Goal: Information Seeking & Learning: Learn about a topic

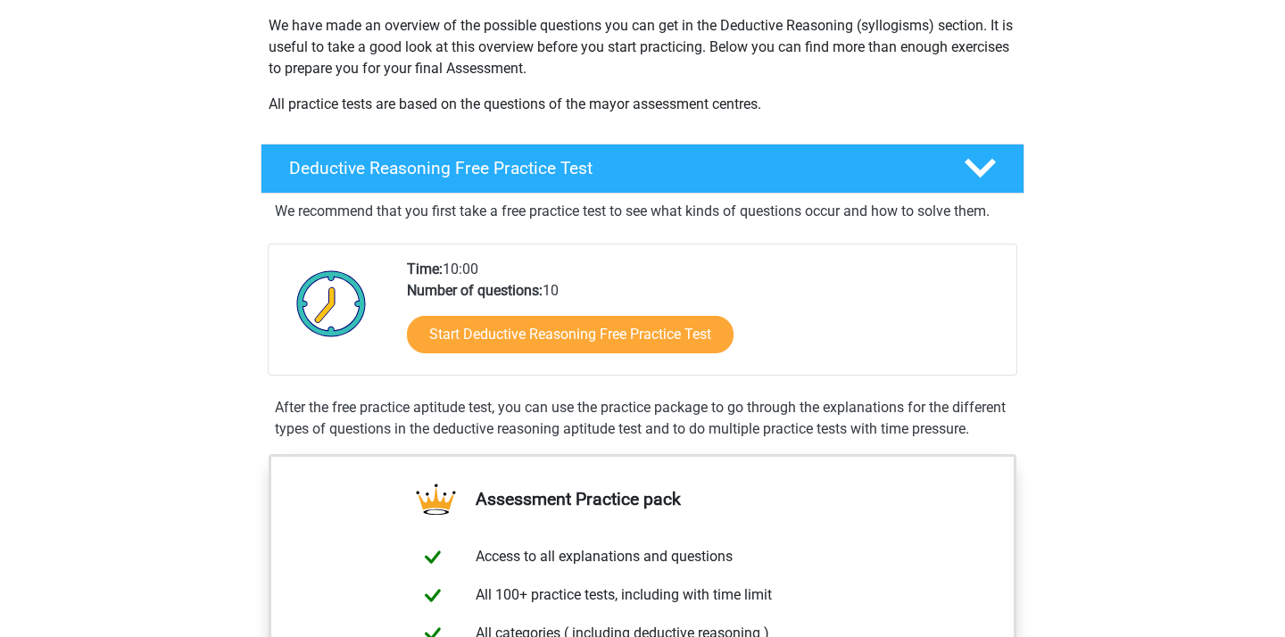
scroll to position [296, 0]
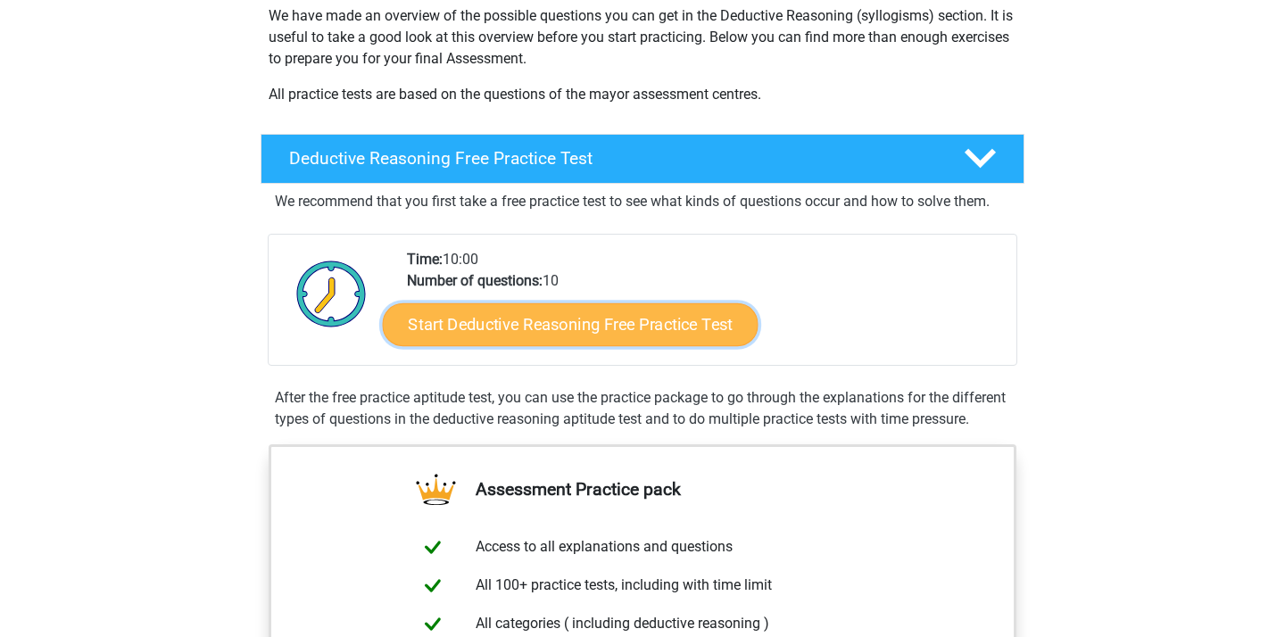
click at [464, 327] on link "Start Deductive Reasoning Free Practice Test" at bounding box center [571, 324] width 376 height 43
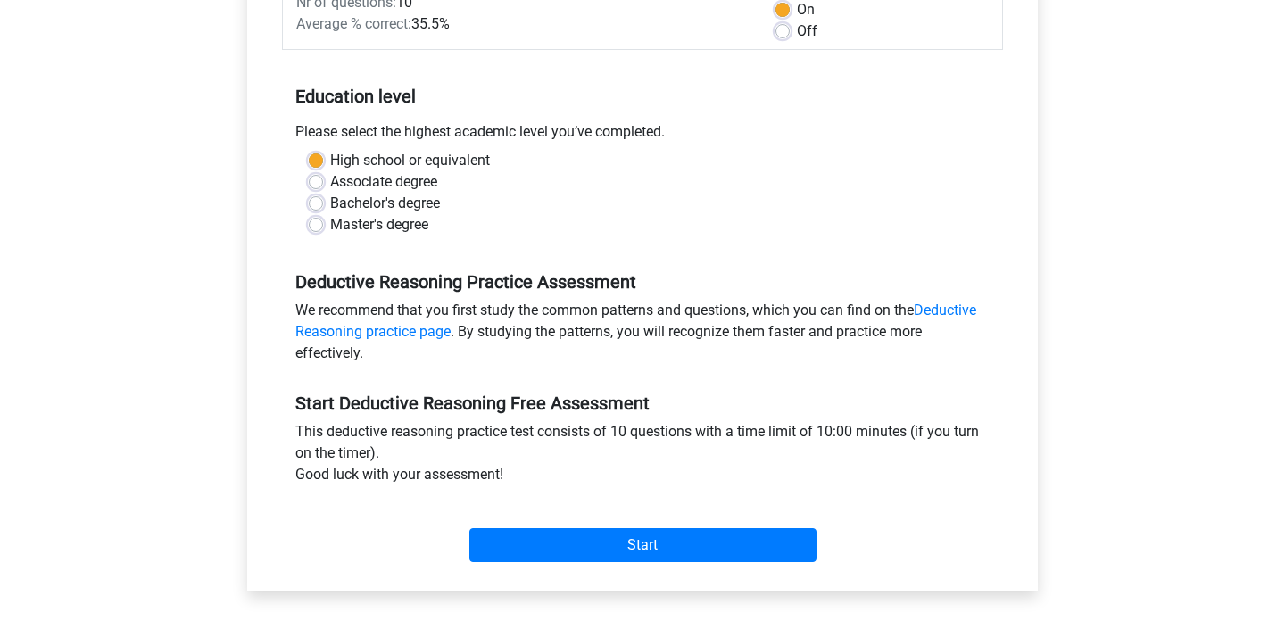
scroll to position [296, 0]
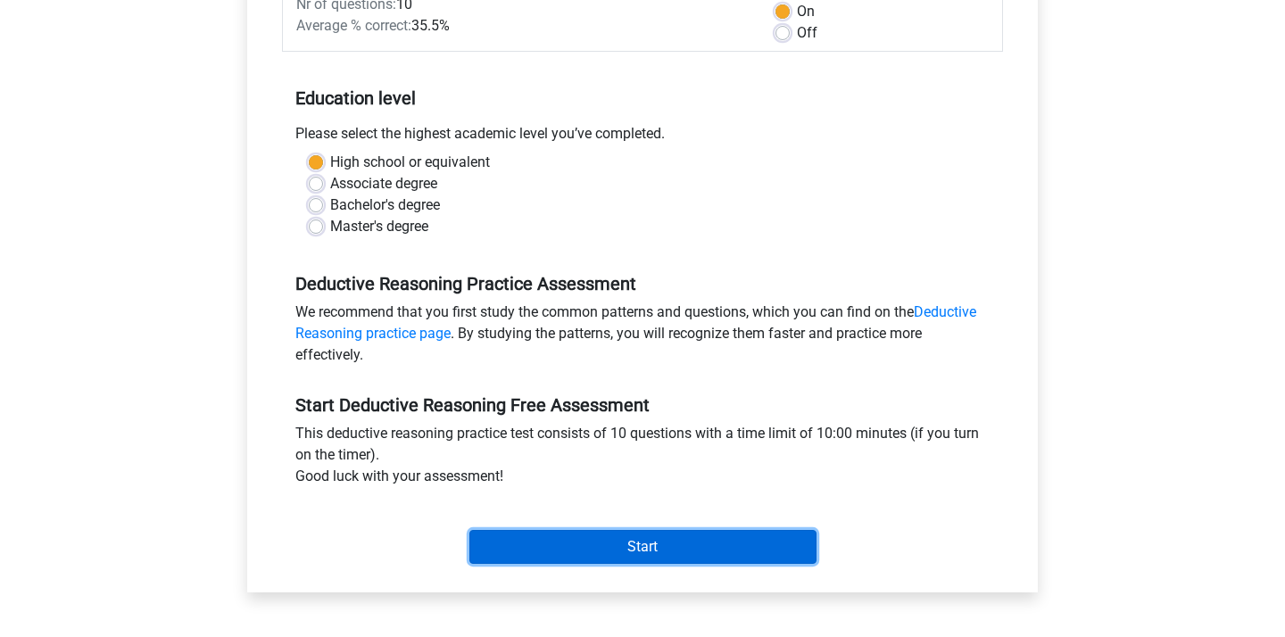
click at [569, 552] on input "Start" at bounding box center [642, 547] width 347 height 34
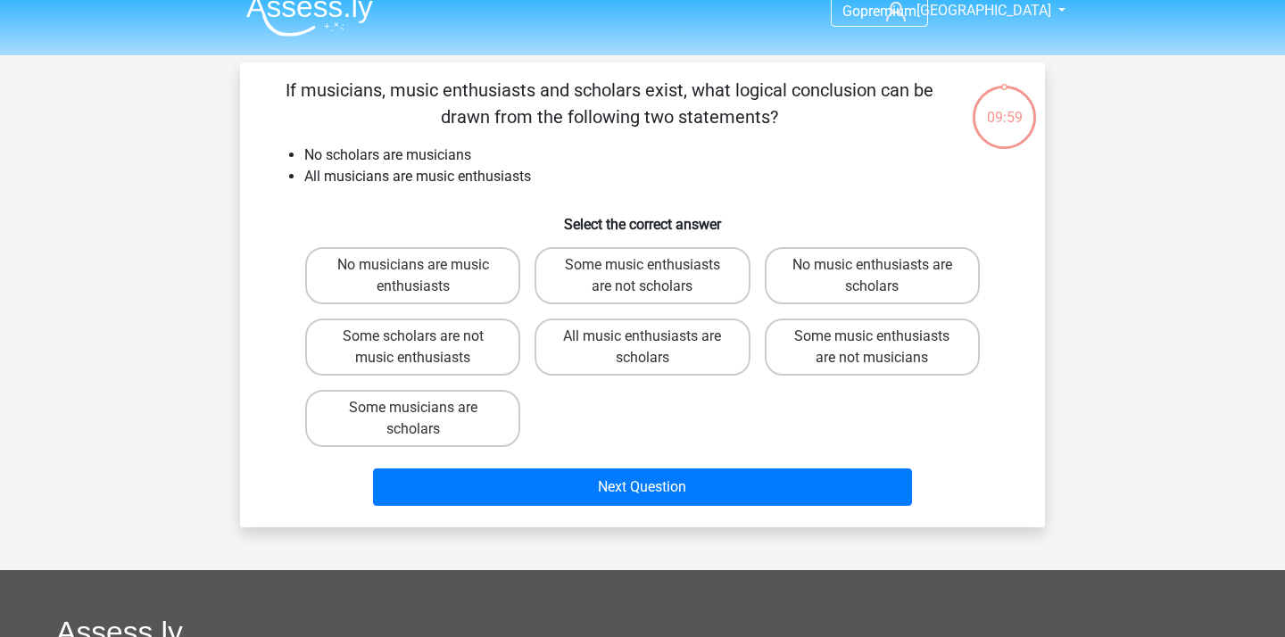
scroll to position [24, 0]
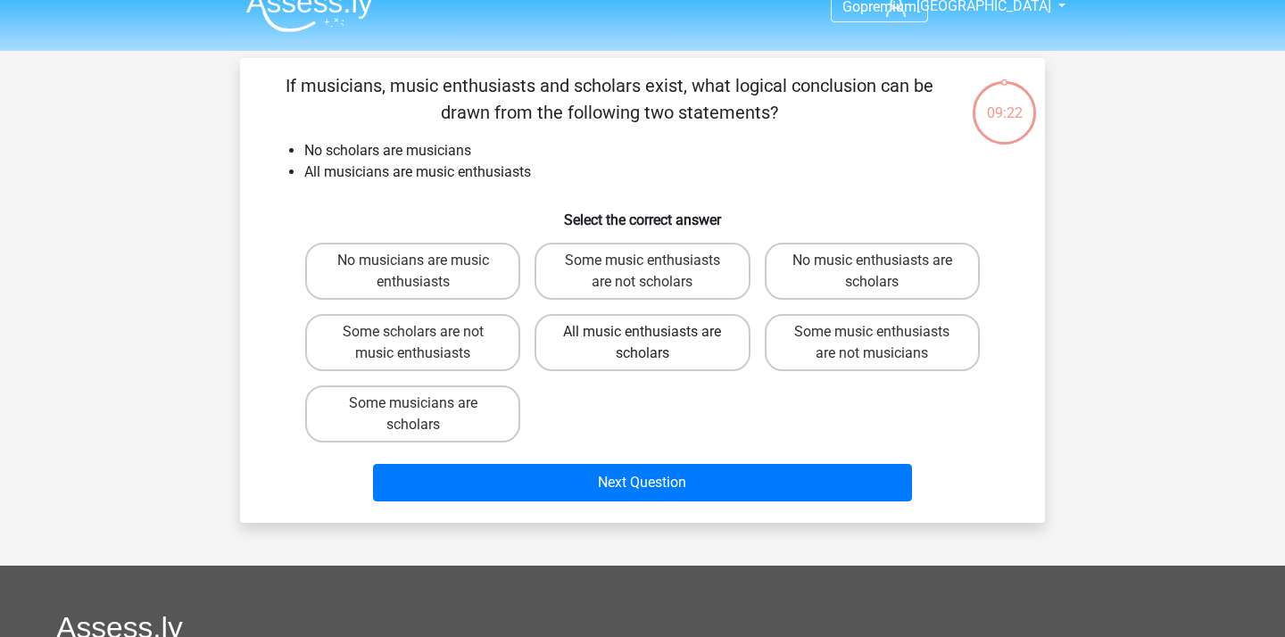
click at [691, 353] on label "All music enthusiasts are scholars" at bounding box center [642, 342] width 215 height 57
click at [654, 344] on input "All music enthusiasts are scholars" at bounding box center [649, 338] width 12 height 12
radio input "true"
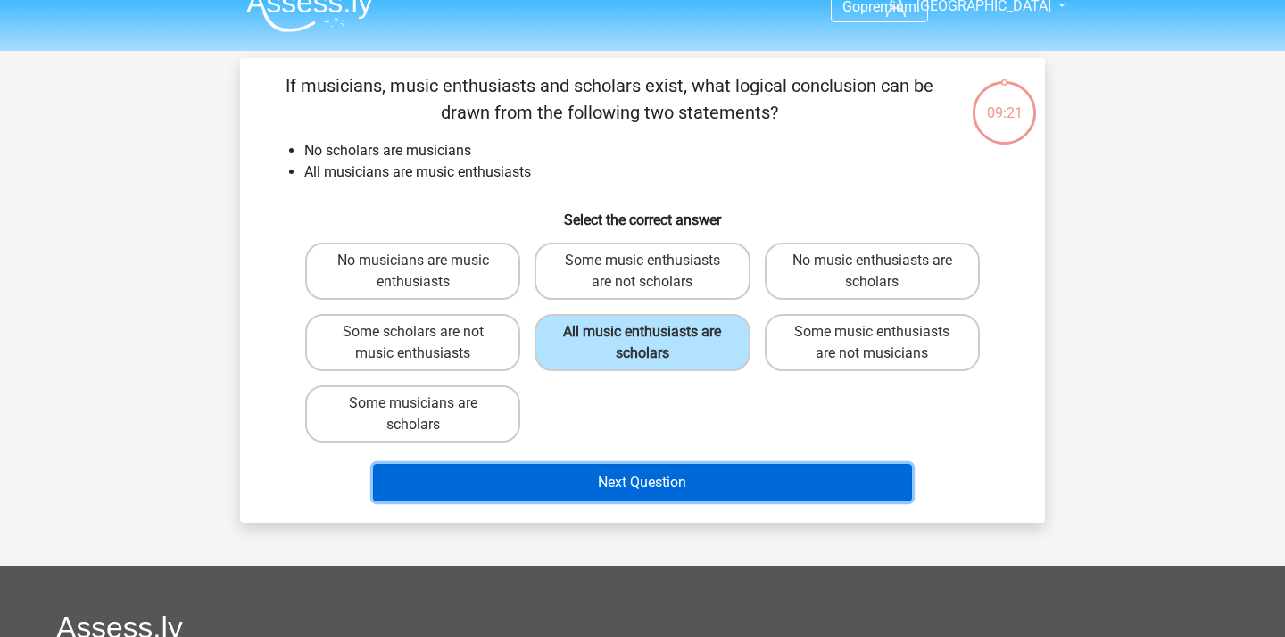
click at [670, 484] on button "Next Question" at bounding box center [643, 482] width 540 height 37
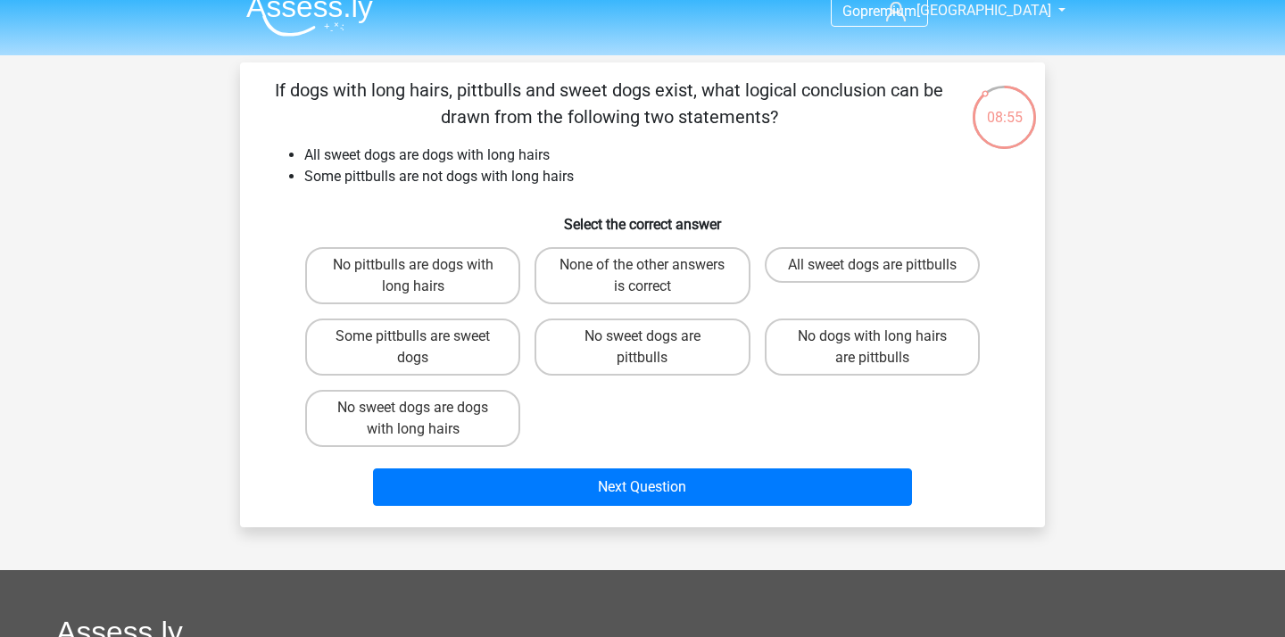
scroll to position [18, 0]
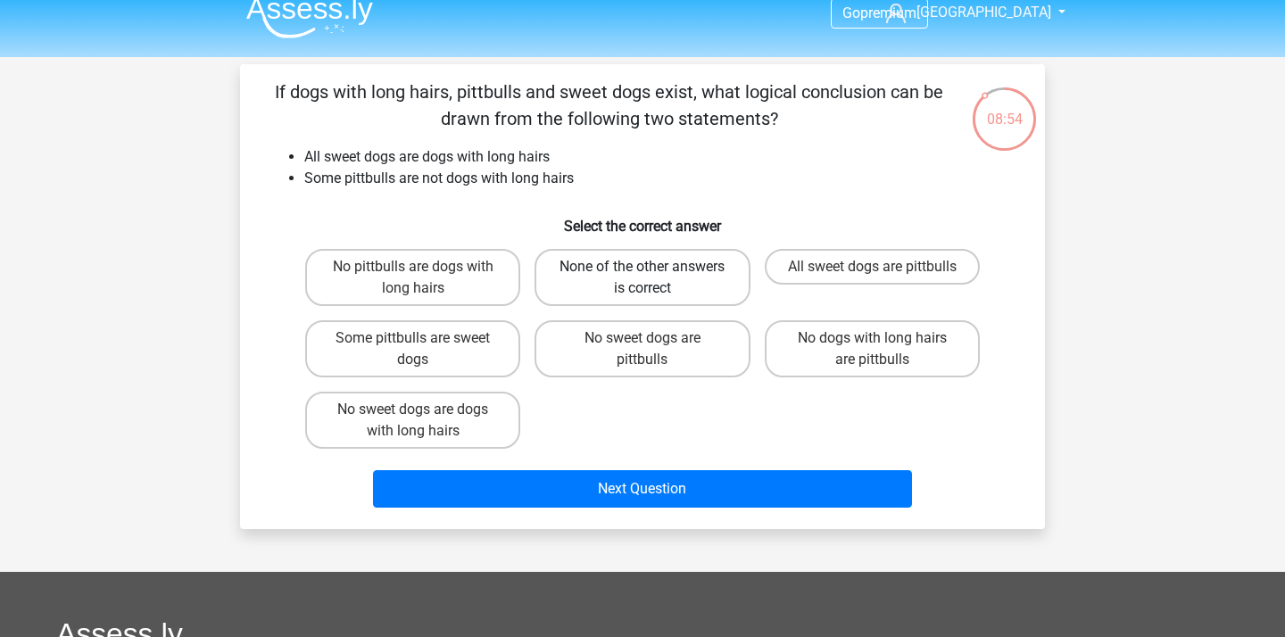
click at [670, 279] on label "None of the other answers is correct" at bounding box center [642, 277] width 215 height 57
click at [654, 278] on input "None of the other answers is correct" at bounding box center [649, 273] width 12 height 12
radio input "true"
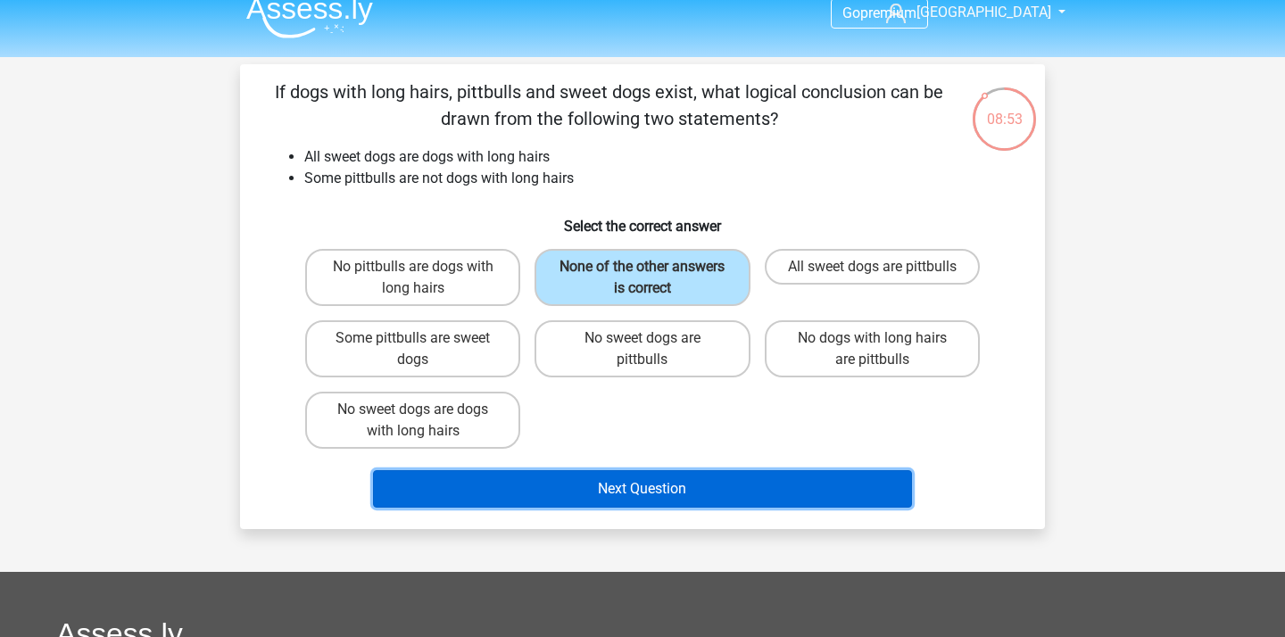
click at [656, 477] on button "Next Question" at bounding box center [643, 488] width 540 height 37
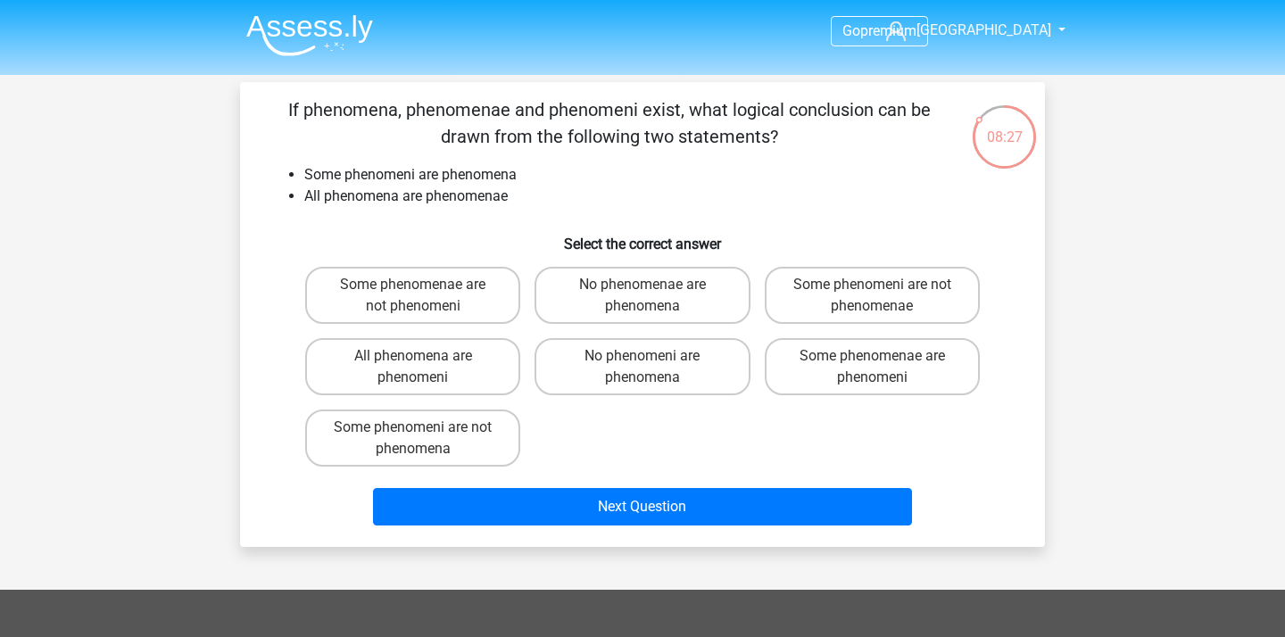
scroll to position [1, 0]
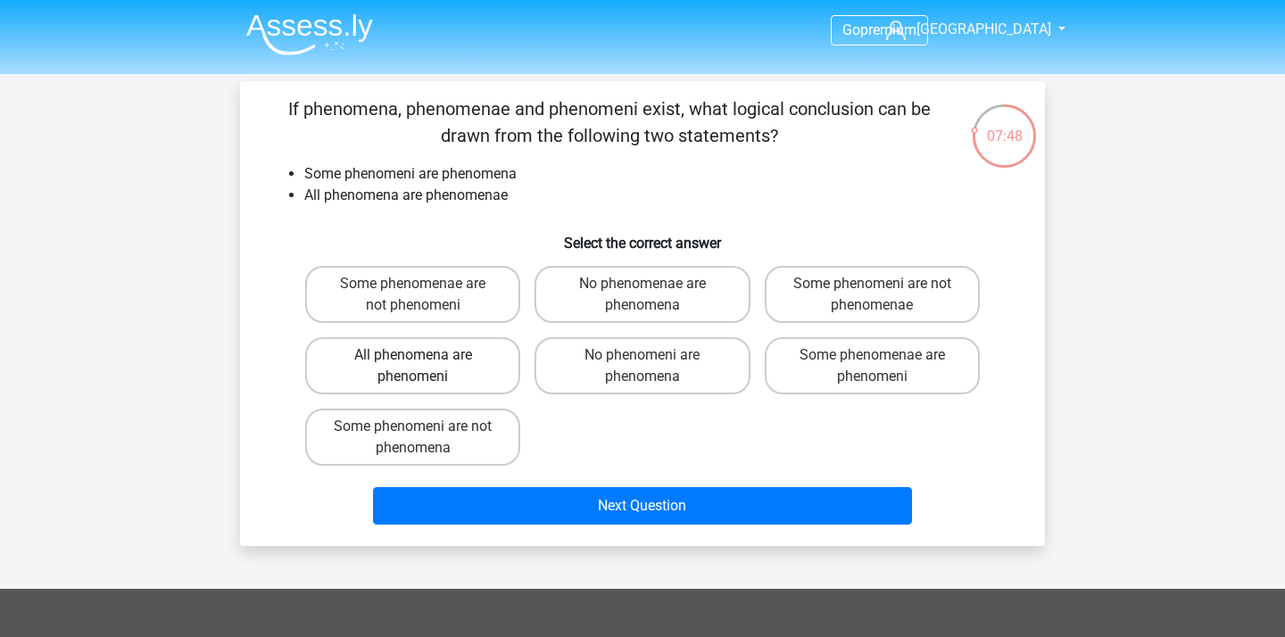
click at [461, 375] on label "All phenomena are phenomeni" at bounding box center [412, 365] width 215 height 57
click at [425, 367] on input "All phenomena are phenomeni" at bounding box center [419, 361] width 12 height 12
radio input "true"
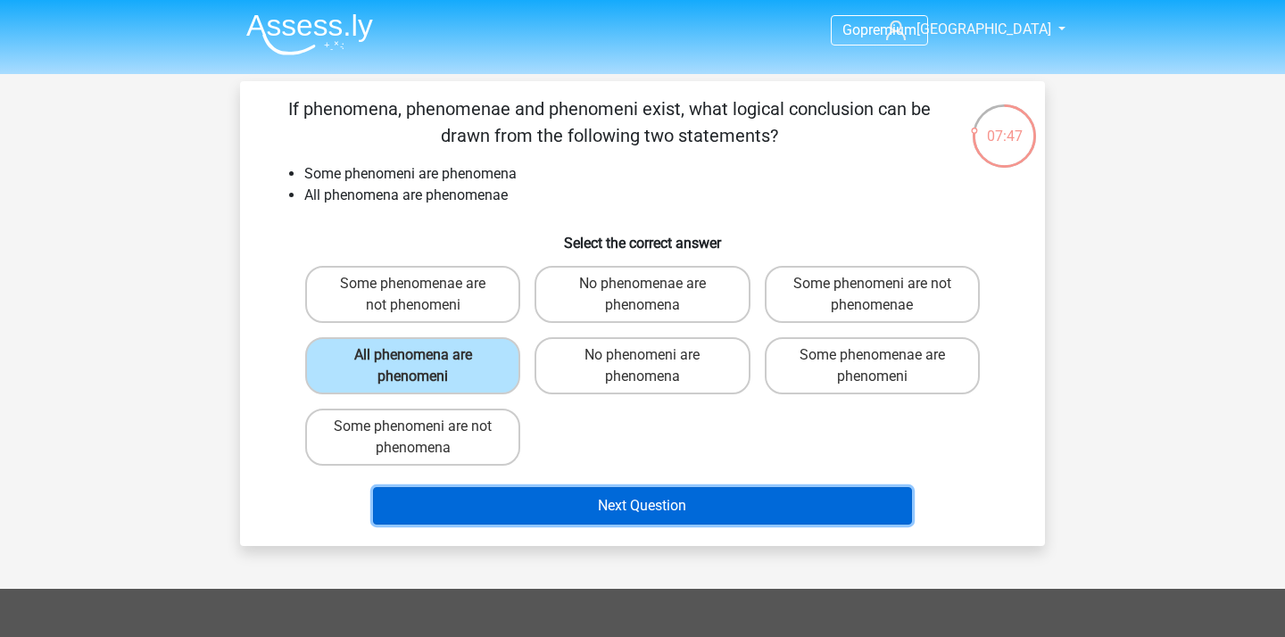
click at [589, 525] on button "Next Question" at bounding box center [643, 505] width 540 height 37
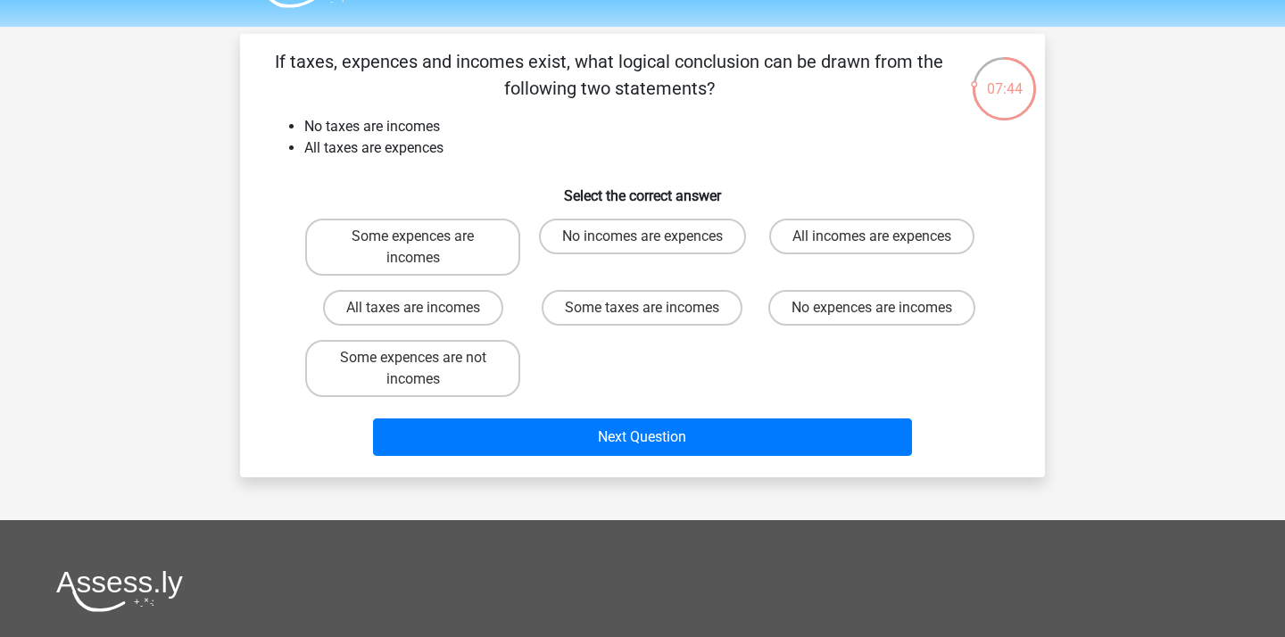
scroll to position [42, 0]
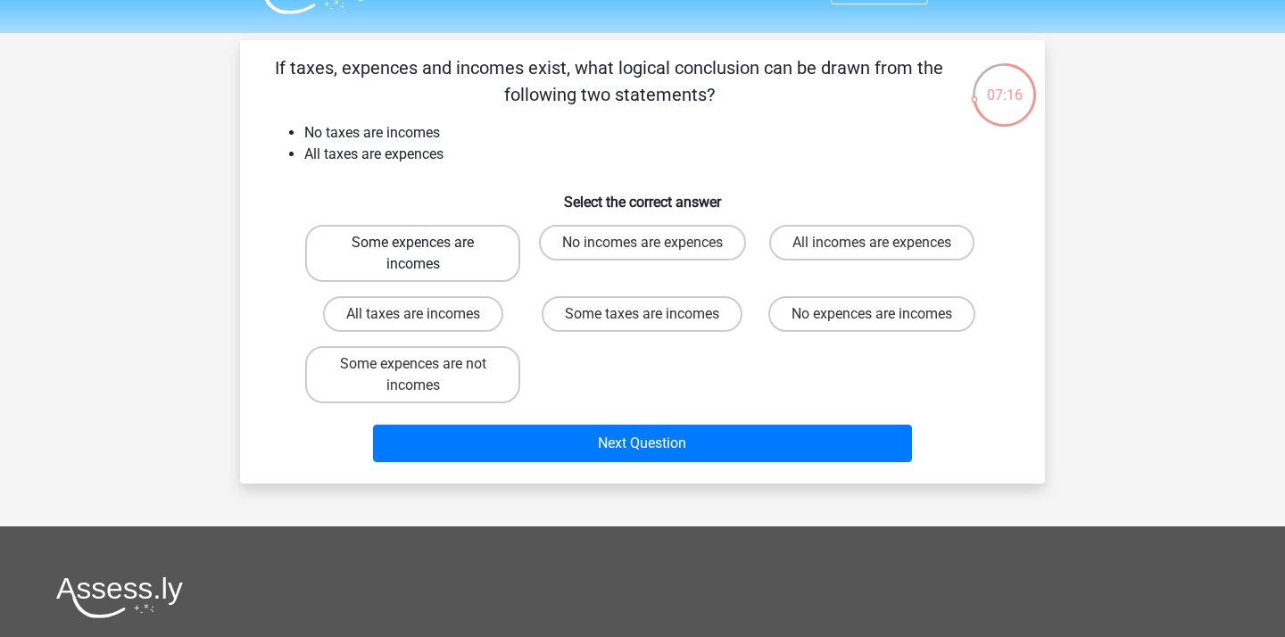
click at [431, 242] on label "Some expences are incomes" at bounding box center [412, 253] width 215 height 57
click at [425, 243] on input "Some expences are incomes" at bounding box center [419, 249] width 12 height 12
radio input "true"
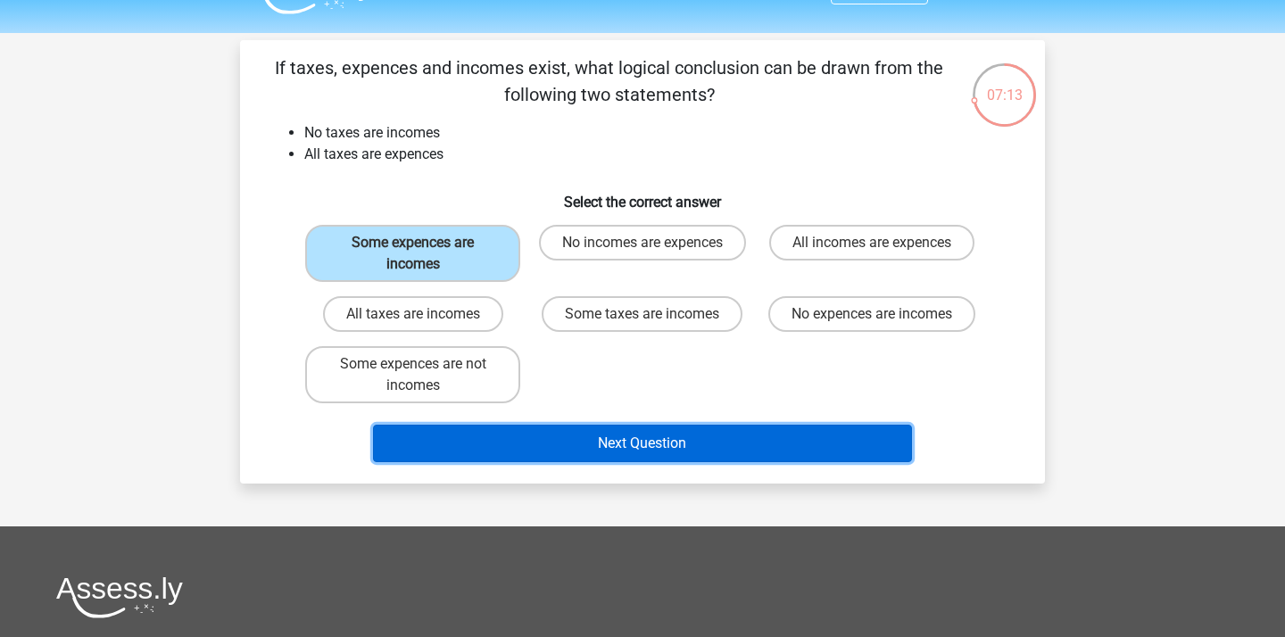
click at [625, 452] on button "Next Question" at bounding box center [643, 443] width 540 height 37
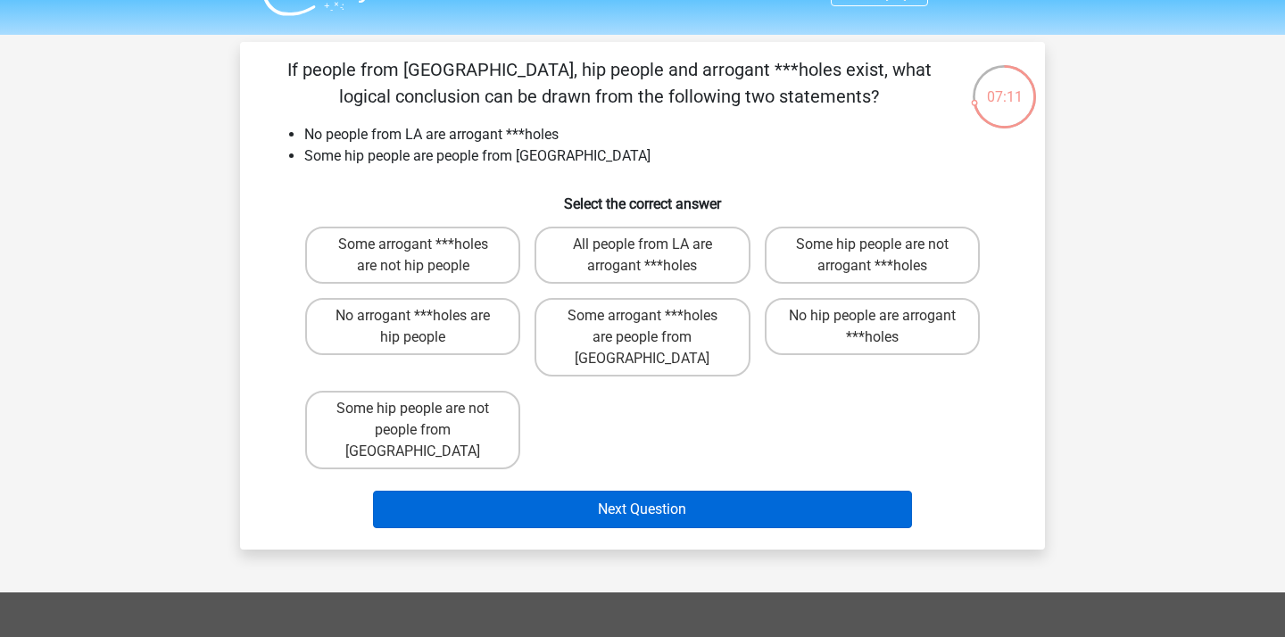
scroll to position [53, 0]
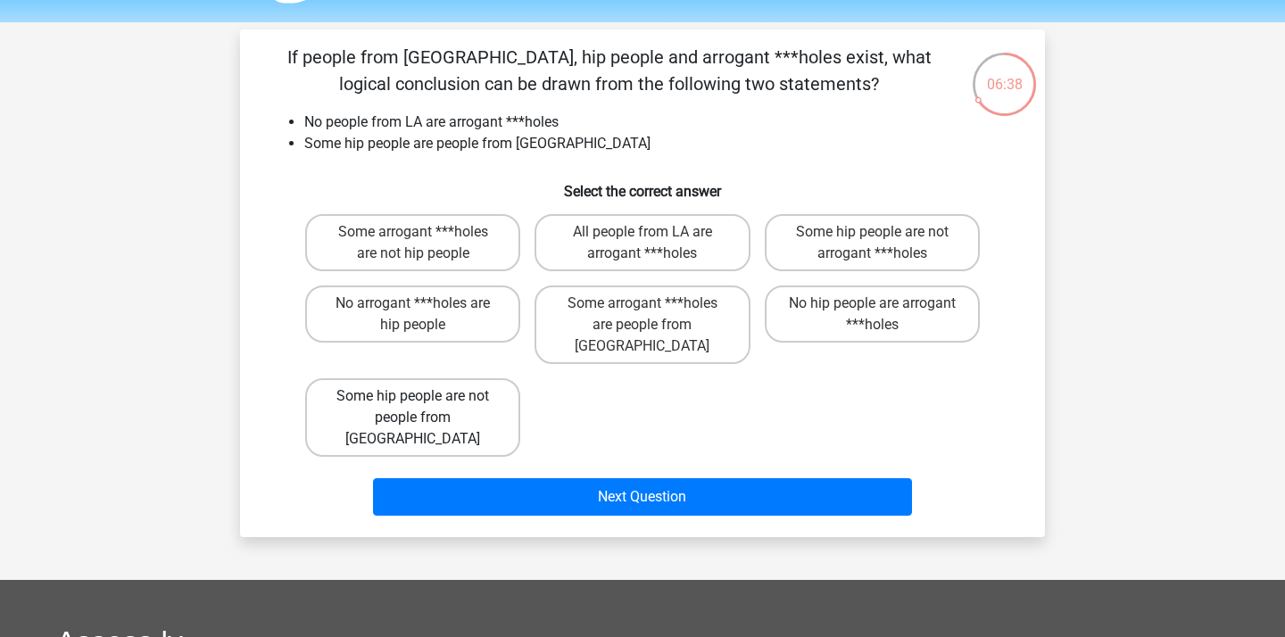
click at [483, 390] on label "Some hip people are not people from LA" at bounding box center [412, 417] width 215 height 79
click at [425, 396] on input "Some hip people are not people from LA" at bounding box center [419, 402] width 12 height 12
radio input "true"
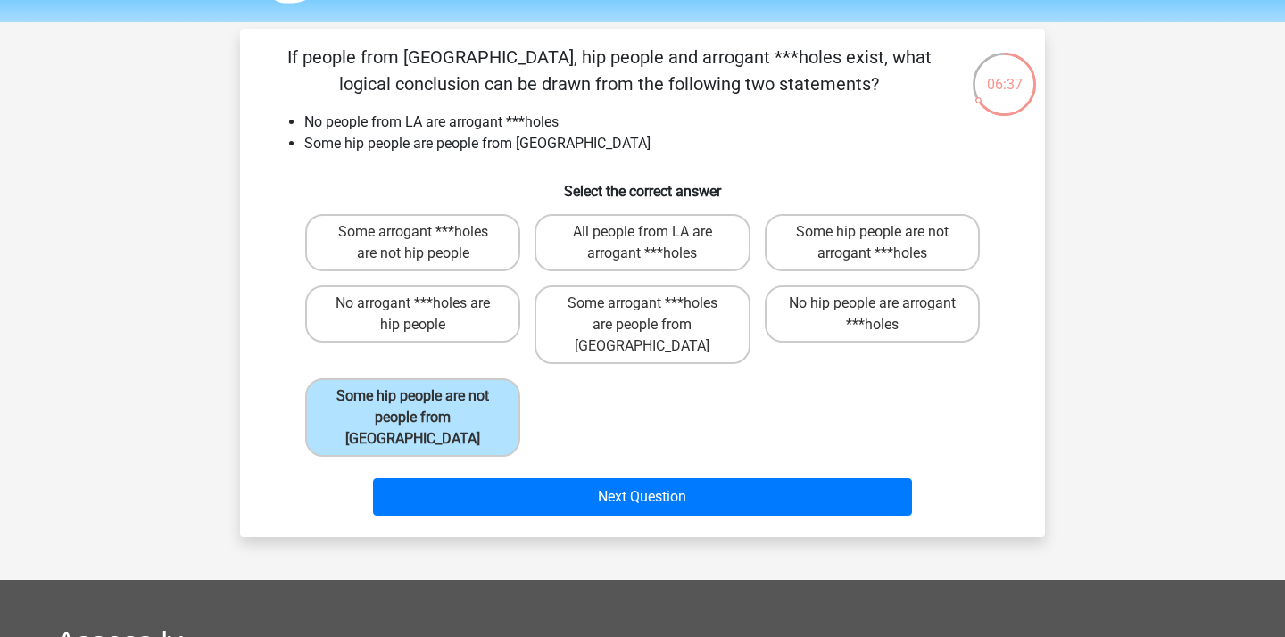
click at [551, 478] on div "Next Question" at bounding box center [642, 500] width 689 height 45
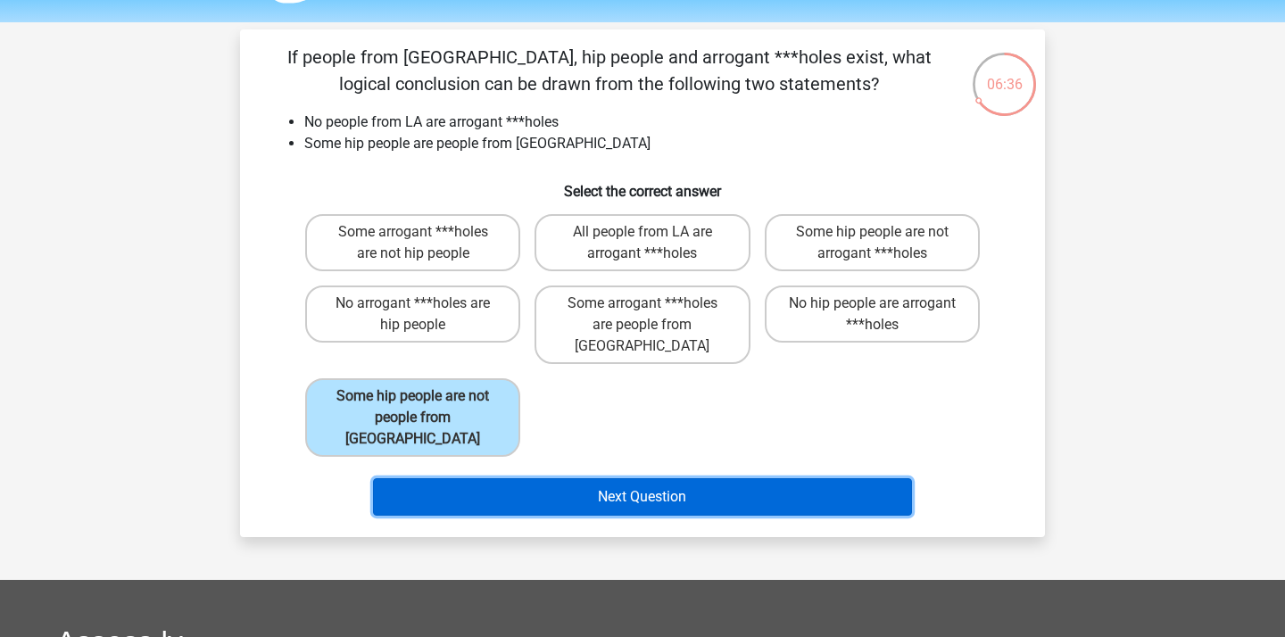
click at [545, 478] on button "Next Question" at bounding box center [643, 496] width 540 height 37
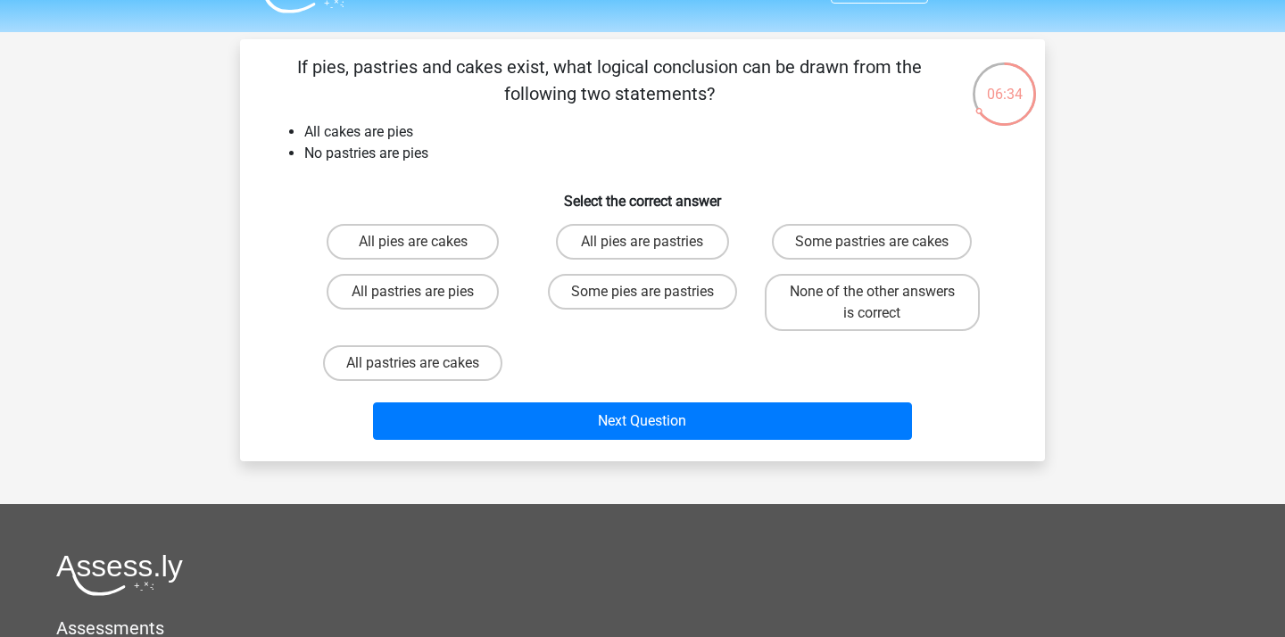
scroll to position [40, 0]
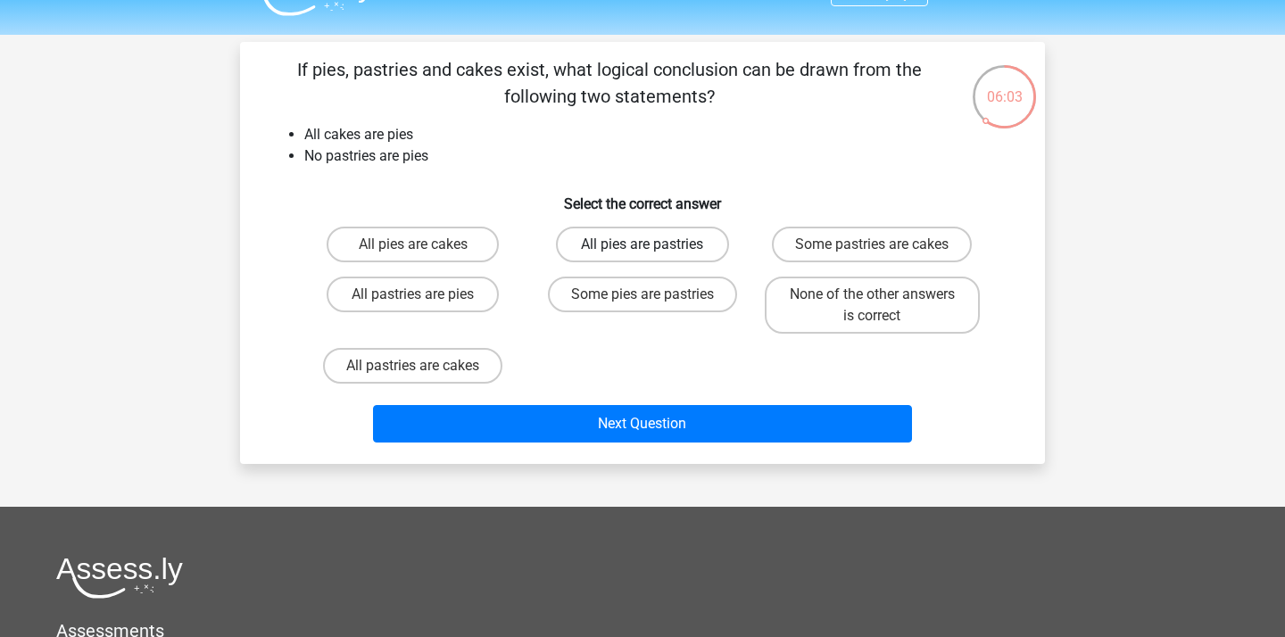
click at [620, 254] on label "All pies are pastries" at bounding box center [642, 245] width 172 height 36
click at [643, 254] on input "All pies are pastries" at bounding box center [649, 251] width 12 height 12
radio input "true"
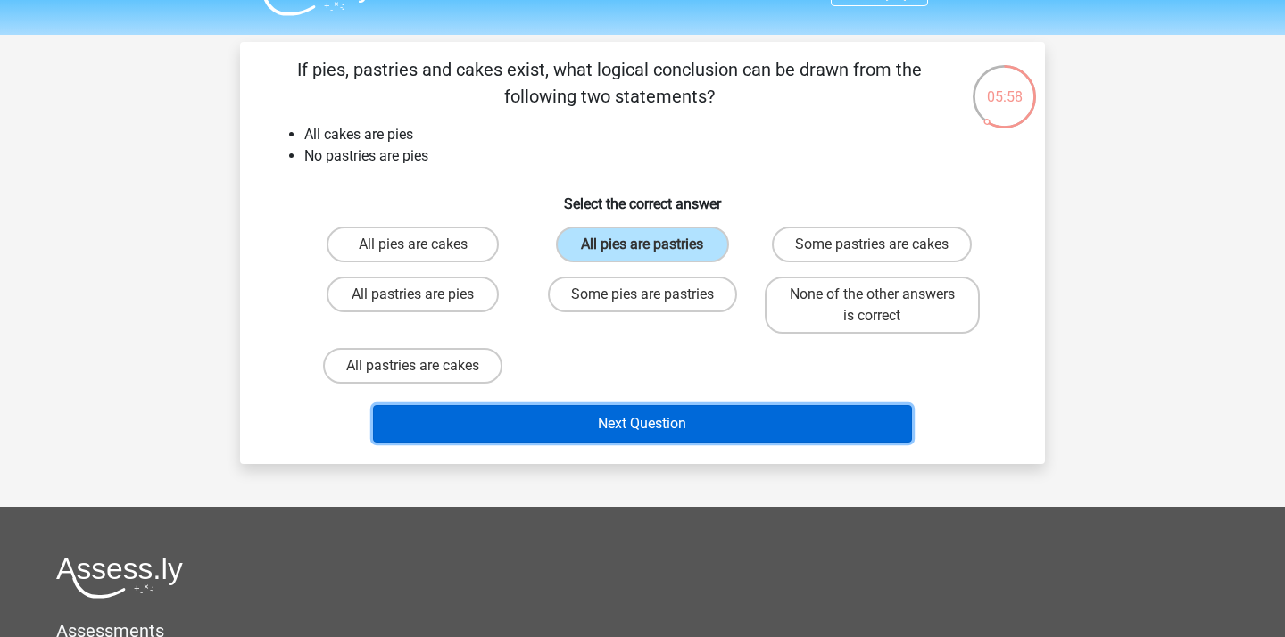
click at [589, 414] on button "Next Question" at bounding box center [643, 423] width 540 height 37
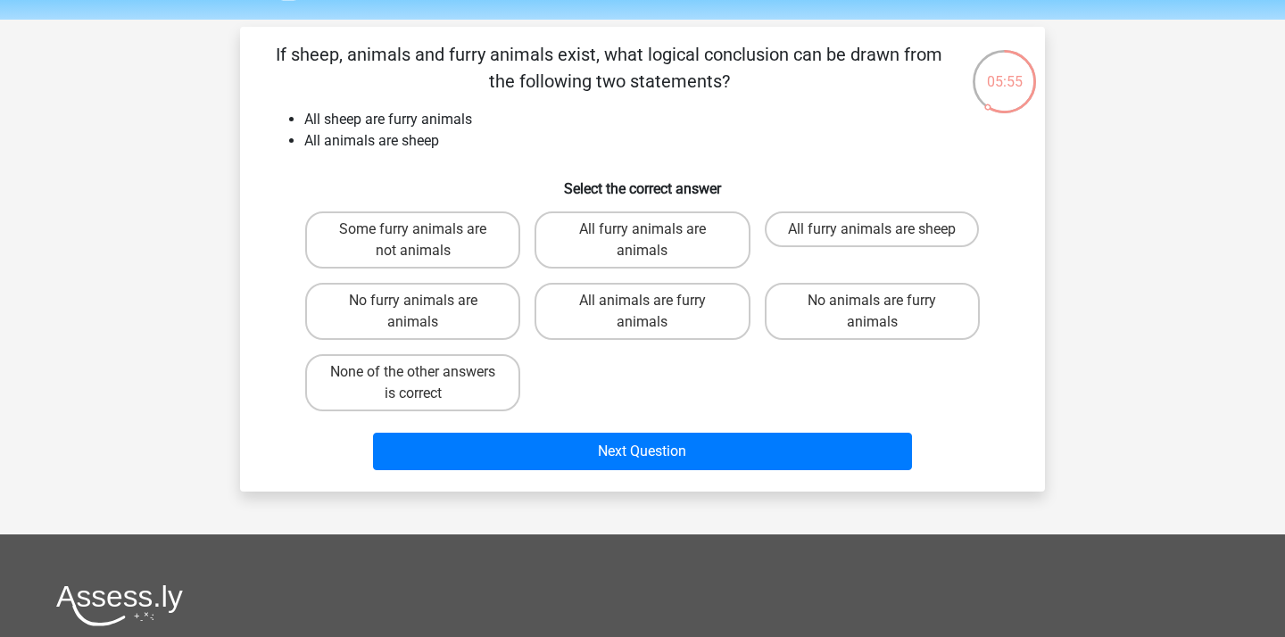
scroll to position [57, 0]
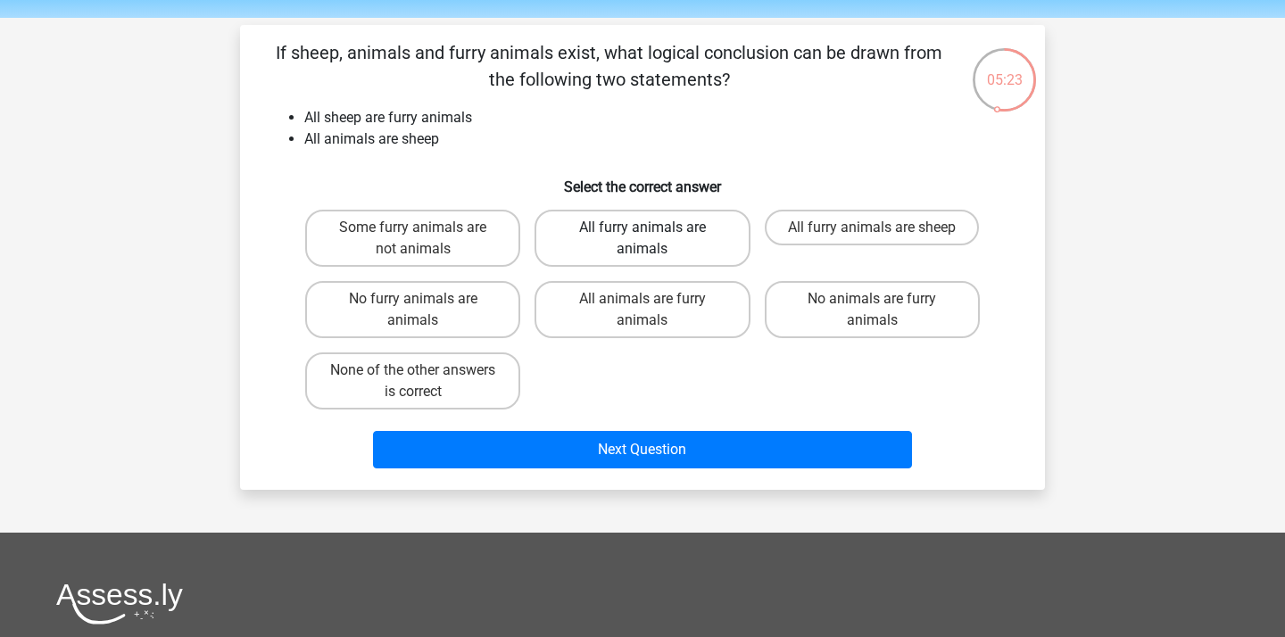
click at [585, 246] on label "All furry animals are animals" at bounding box center [642, 238] width 215 height 57
click at [643, 239] on input "All furry animals are animals" at bounding box center [649, 234] width 12 height 12
radio input "true"
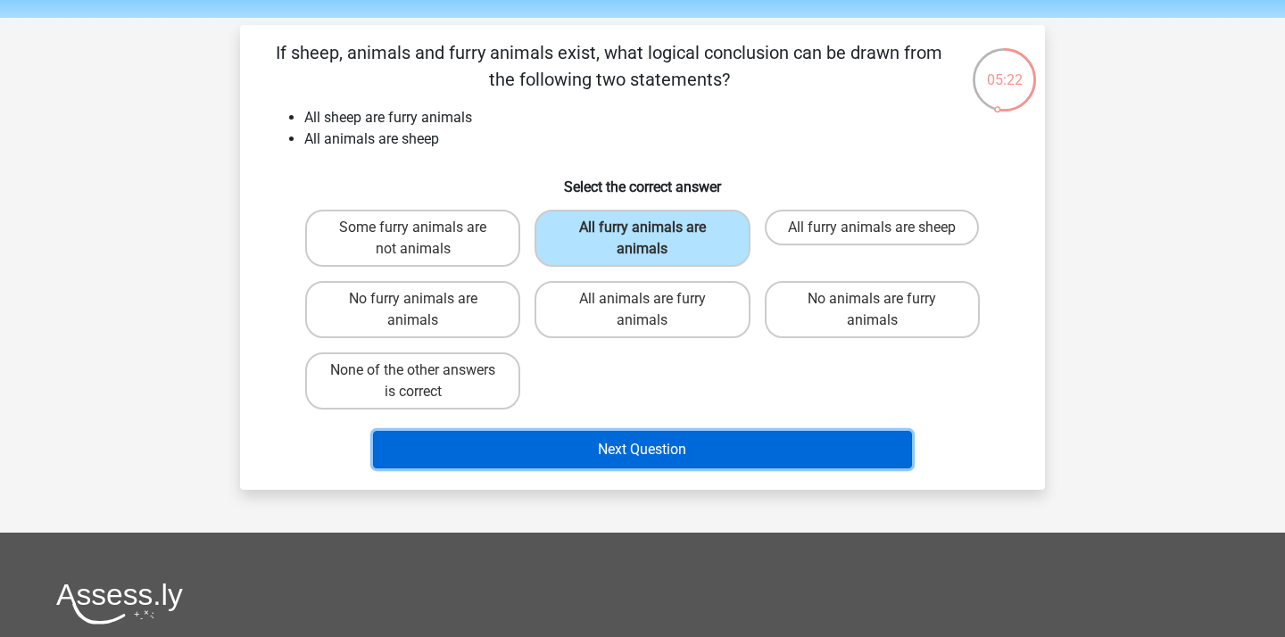
click at [552, 447] on button "Next Question" at bounding box center [643, 449] width 540 height 37
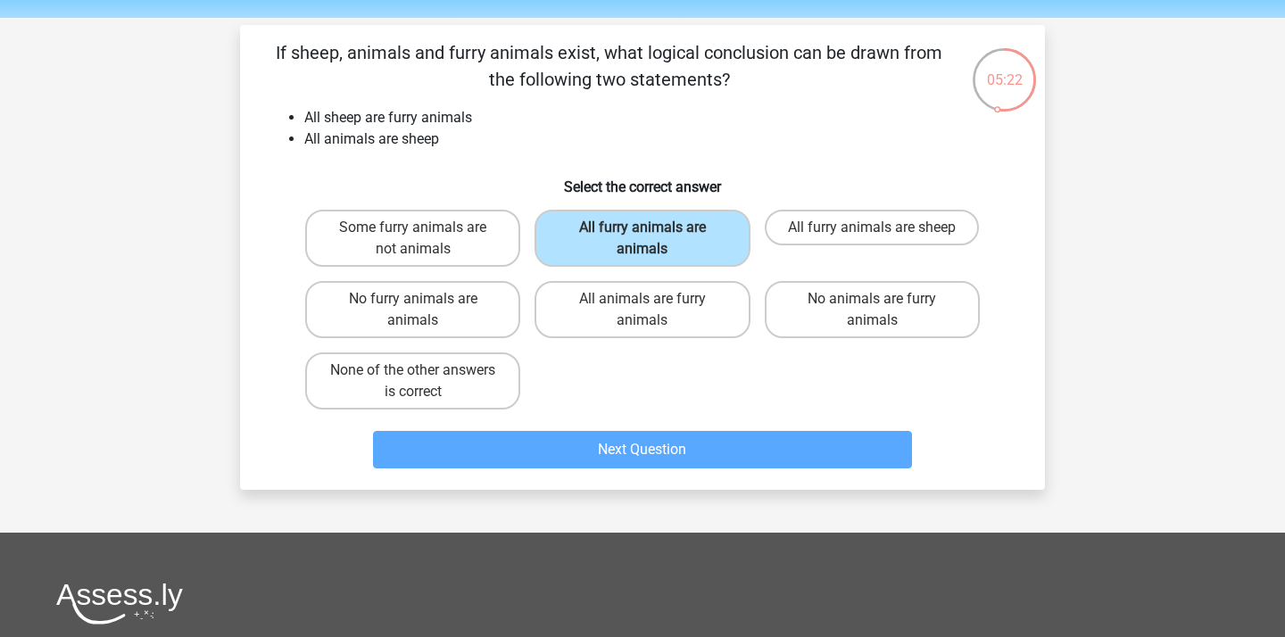
scroll to position [82, 0]
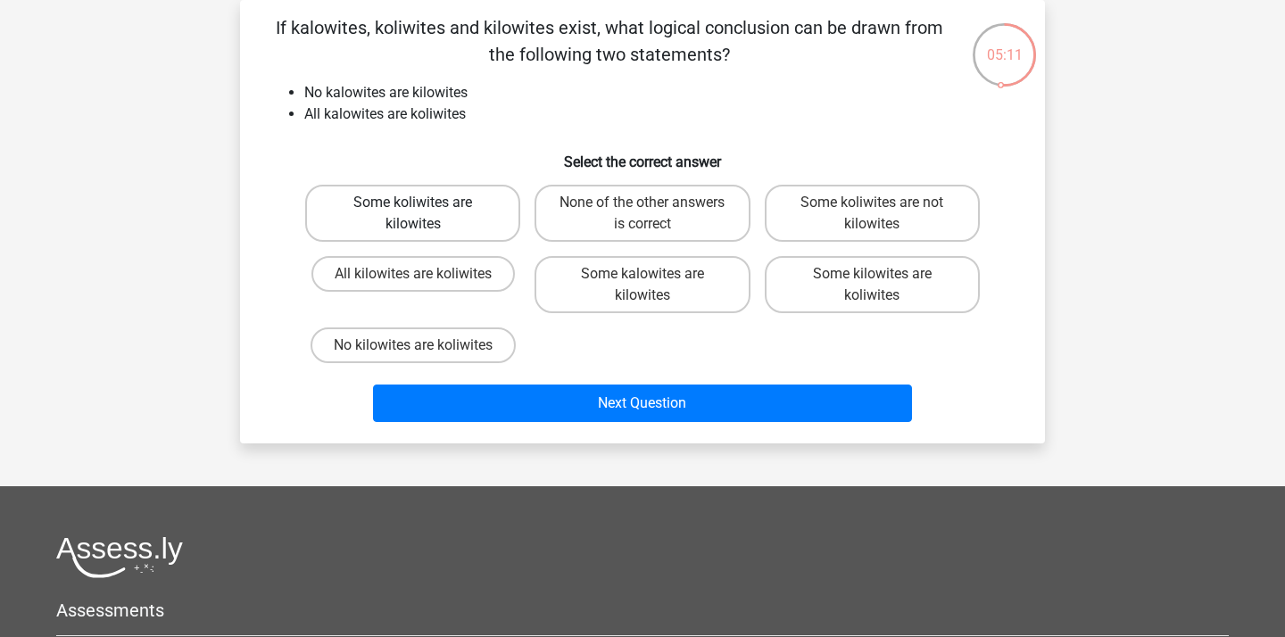
click at [489, 206] on label "Some koliwites are kilowites" at bounding box center [412, 213] width 215 height 57
click at [425, 206] on input "Some koliwites are kilowites" at bounding box center [419, 209] width 12 height 12
radio input "true"
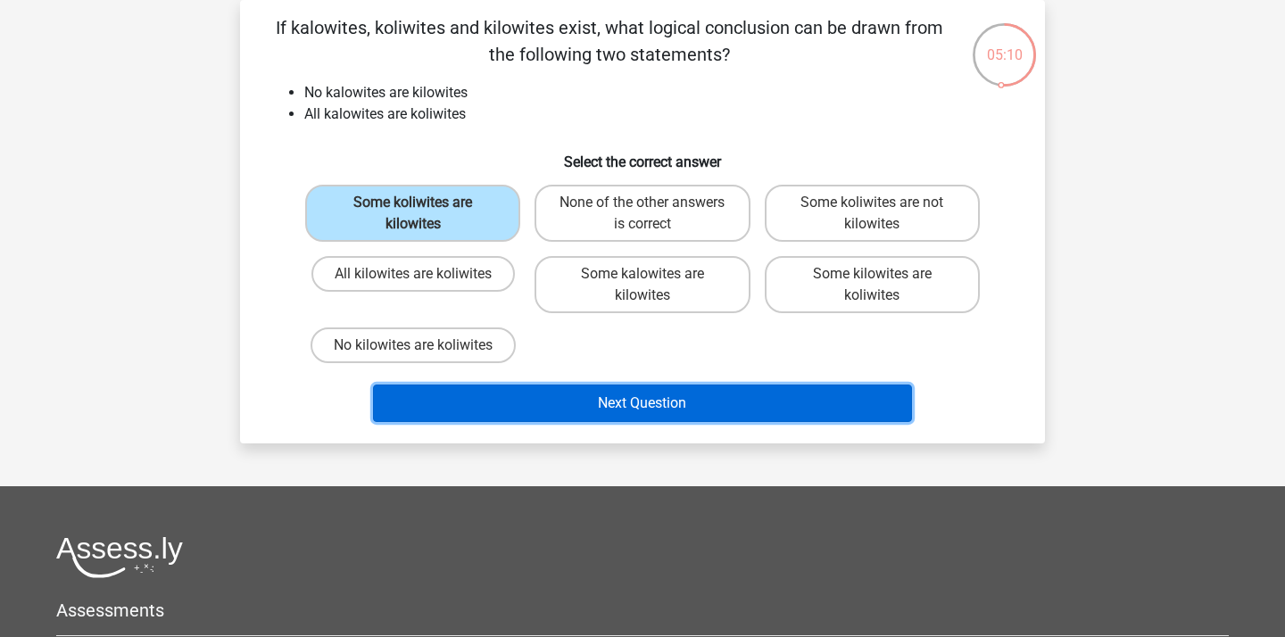
click at [546, 391] on button "Next Question" at bounding box center [643, 403] width 540 height 37
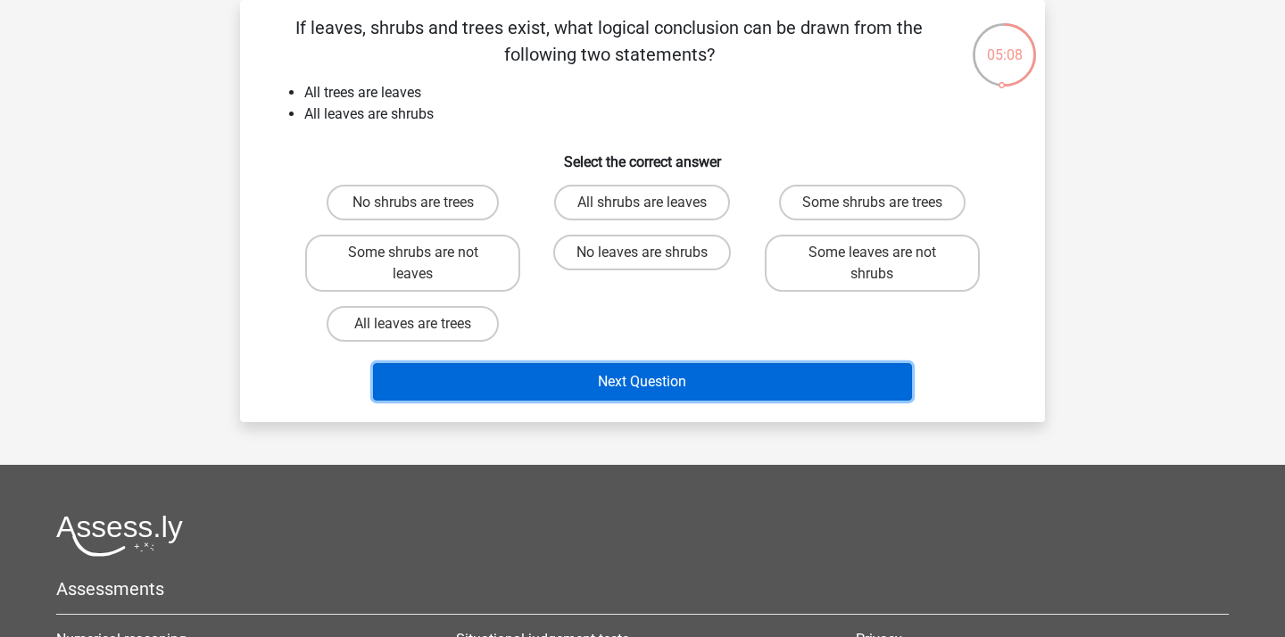
click at [530, 388] on button "Next Question" at bounding box center [643, 381] width 540 height 37
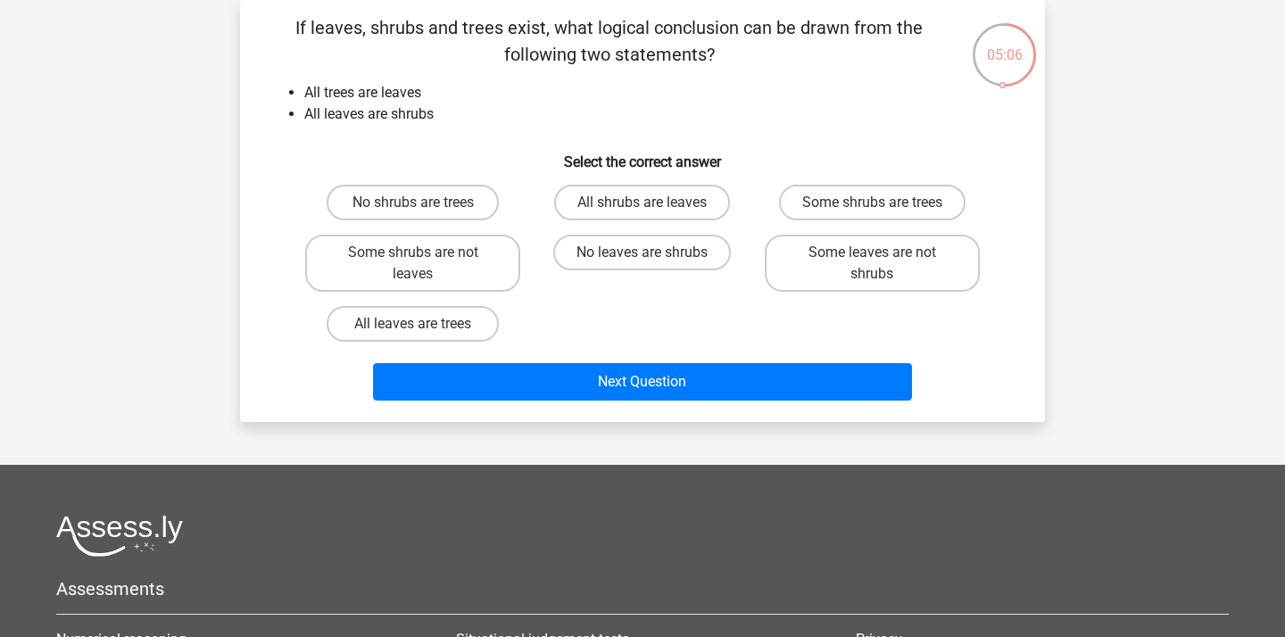
click at [601, 307] on div "No shrubs are trees All shrubs are leaves Some shrubs are trees Some shrubs are…" at bounding box center [642, 263] width 689 height 171
click at [593, 266] on label "No leaves are shrubs" at bounding box center [642, 253] width 178 height 36
click at [643, 264] on input "No leaves are shrubs" at bounding box center [649, 259] width 12 height 12
radio input "true"
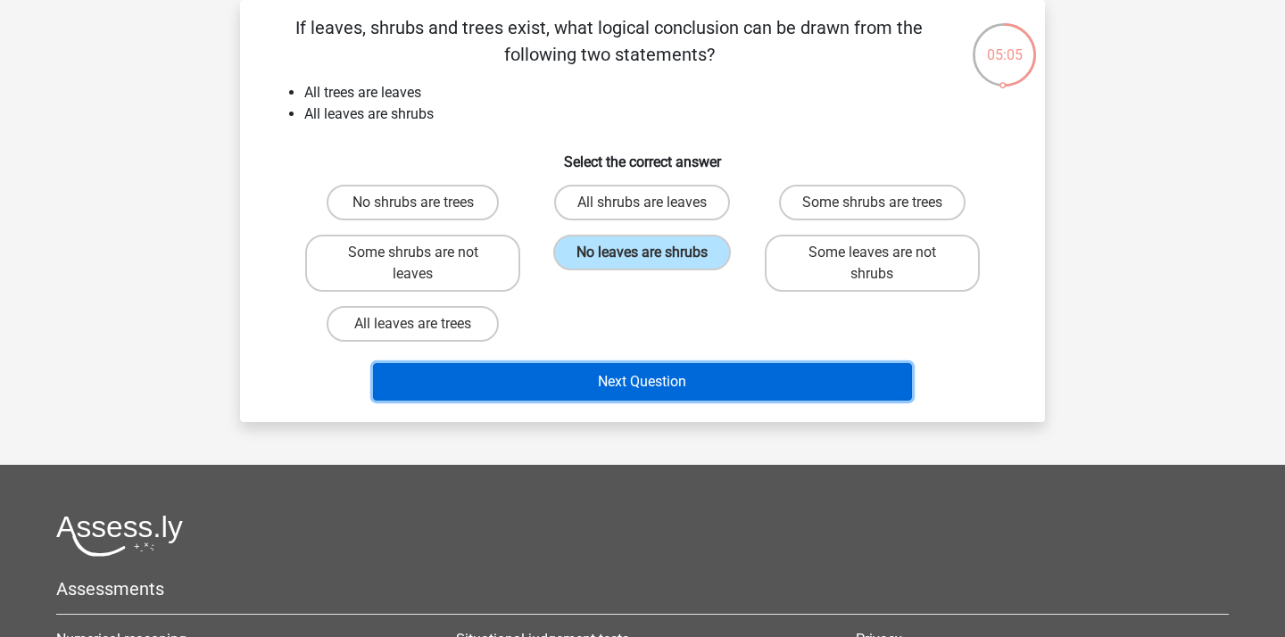
click at [565, 380] on button "Next Question" at bounding box center [643, 381] width 540 height 37
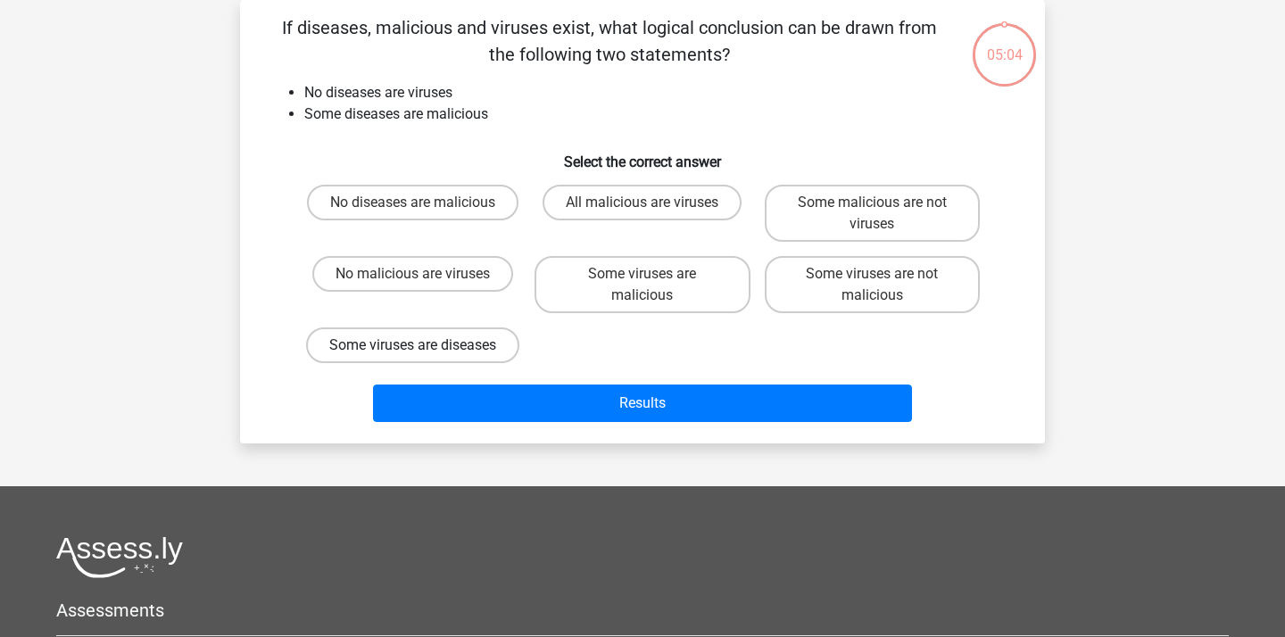
click at [491, 354] on label "Some viruses are diseases" at bounding box center [412, 346] width 213 height 36
click at [425, 354] on input "Some viruses are diseases" at bounding box center [419, 351] width 12 height 12
radio input "true"
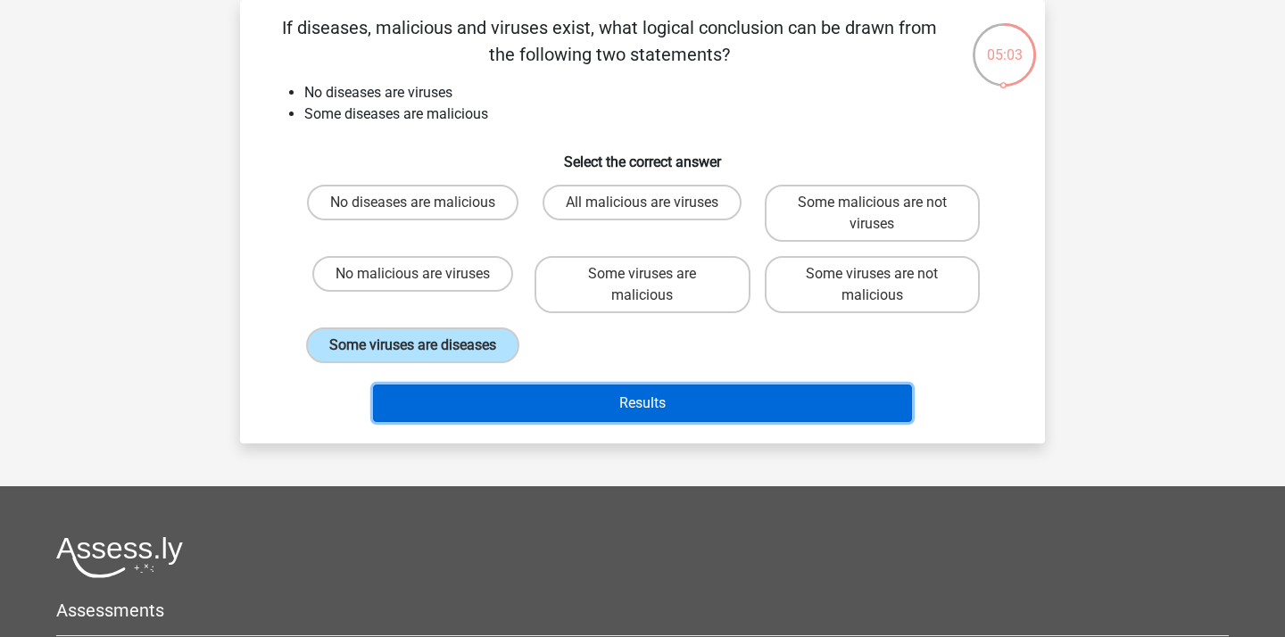
click at [547, 414] on button "Results" at bounding box center [643, 403] width 540 height 37
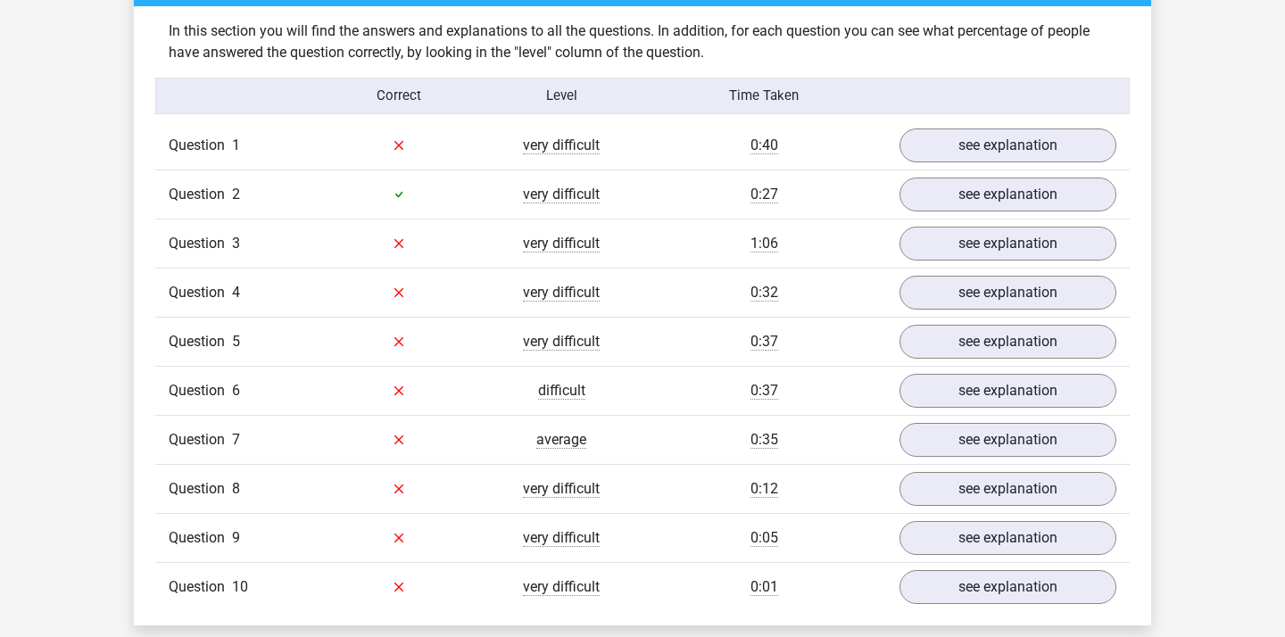
scroll to position [1378, 0]
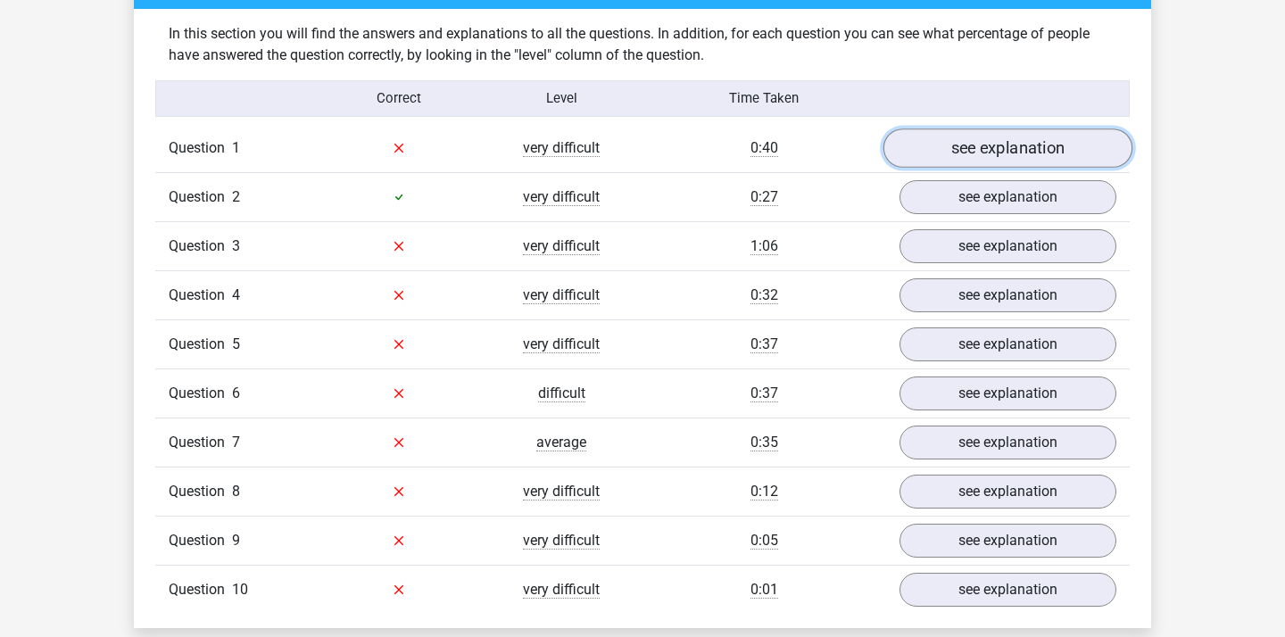
click at [1065, 148] on link "see explanation" at bounding box center [1007, 148] width 249 height 39
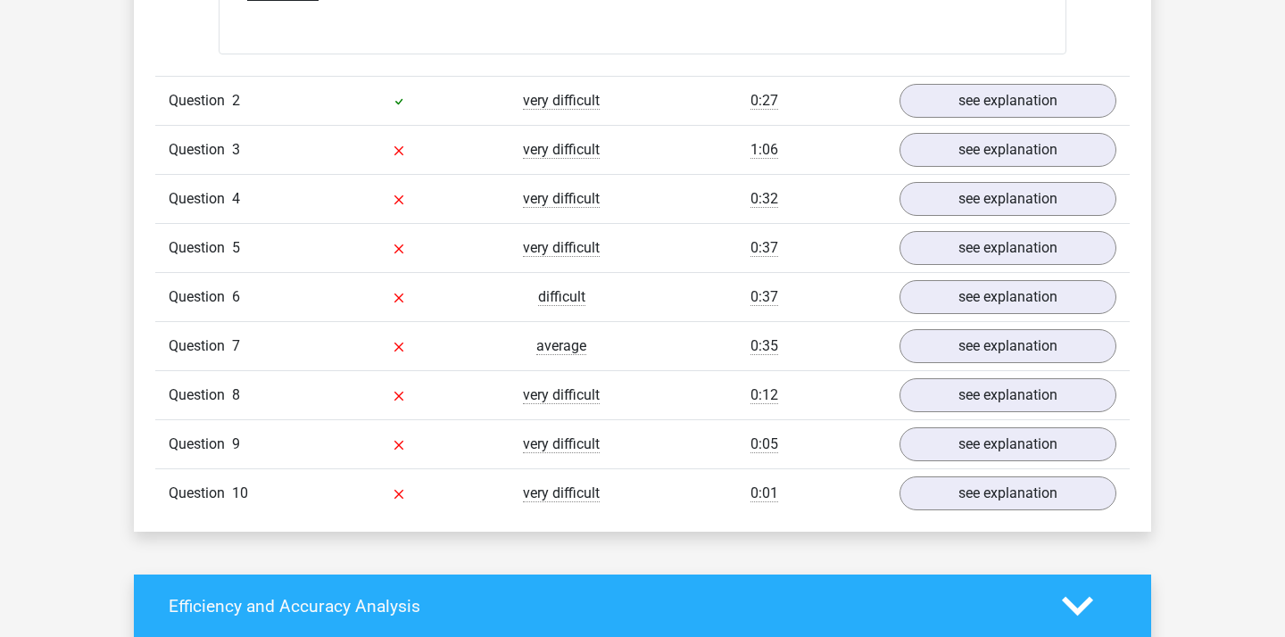
scroll to position [2193, 0]
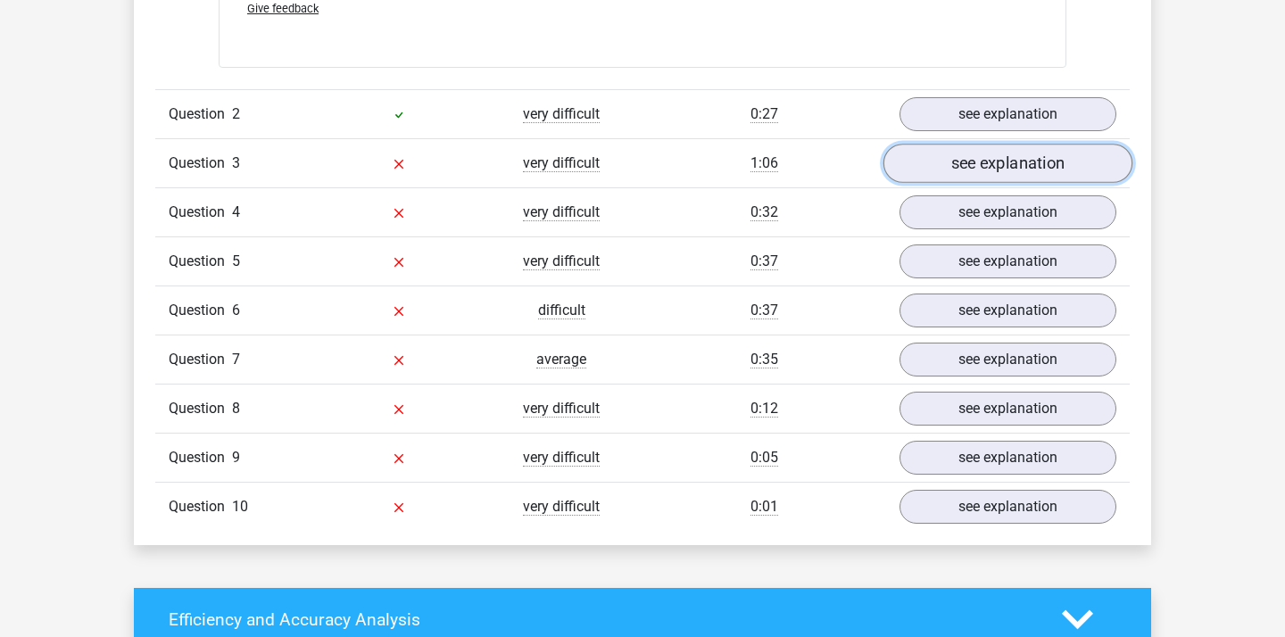
click at [1003, 170] on link "see explanation" at bounding box center [1007, 163] width 249 height 39
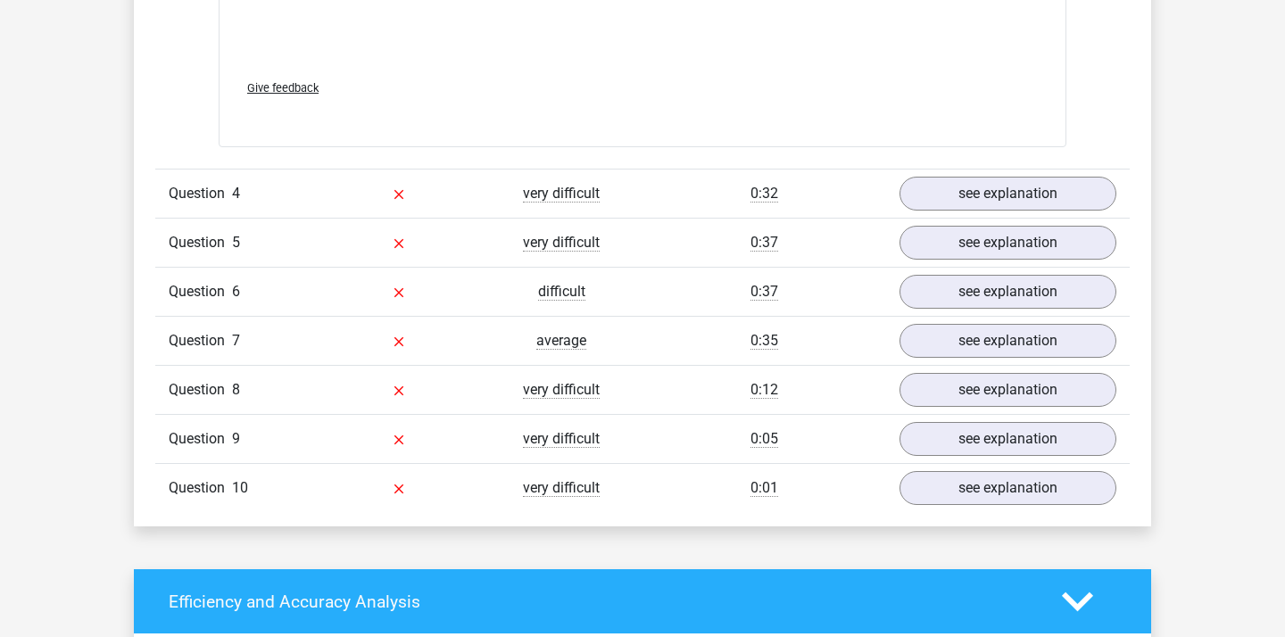
scroll to position [3218, 0]
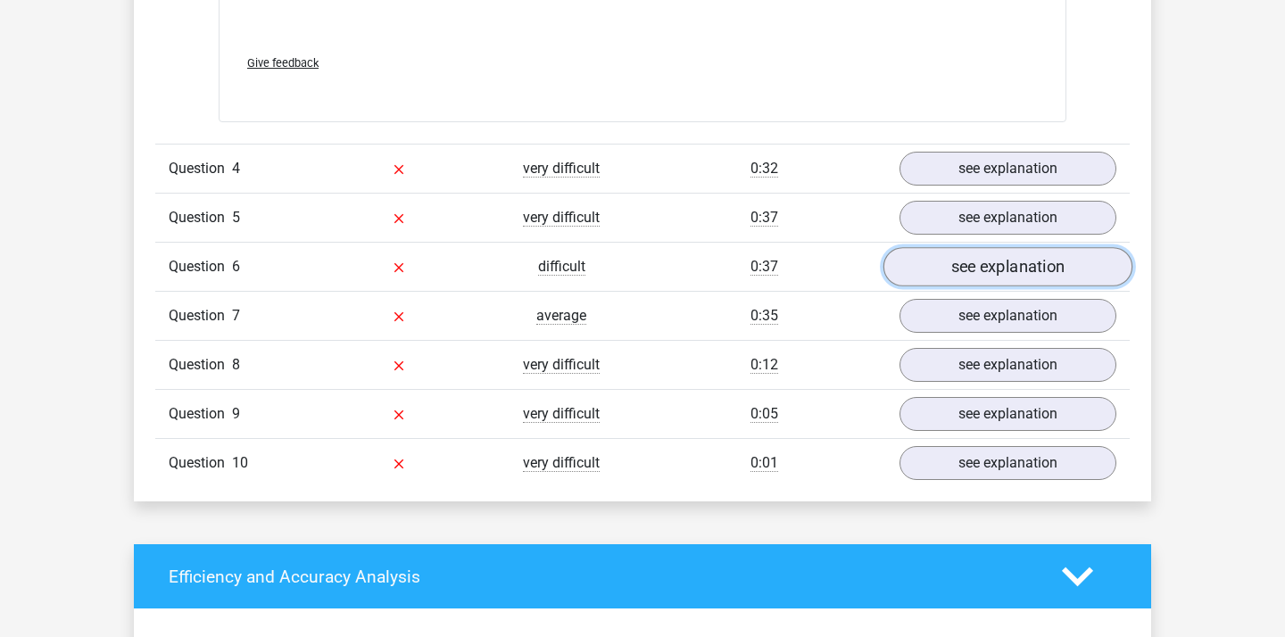
click at [952, 267] on link "see explanation" at bounding box center [1007, 266] width 249 height 39
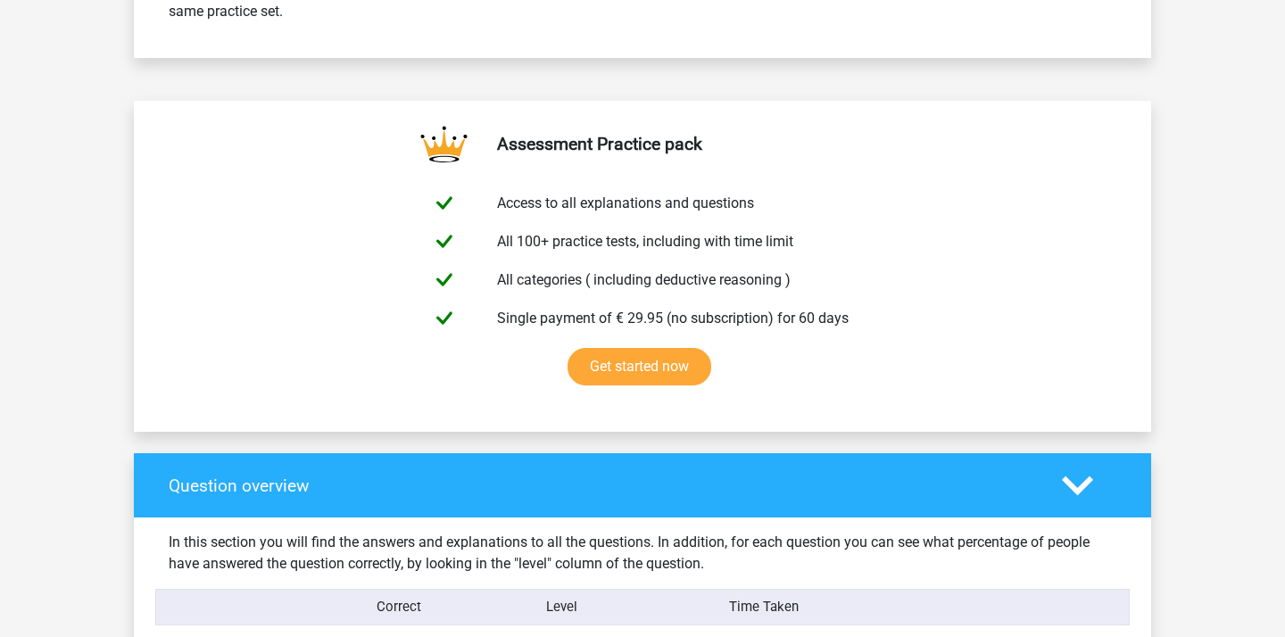
scroll to position [0, 0]
